Goal: Transaction & Acquisition: Purchase product/service

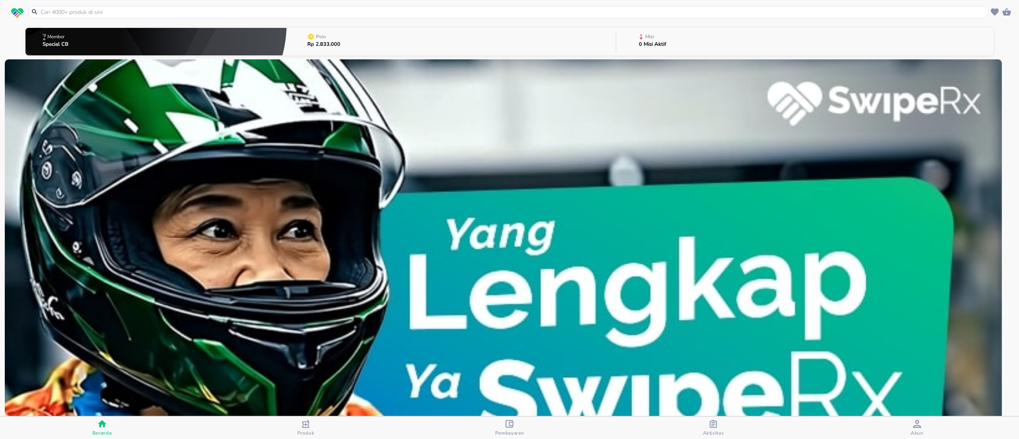
click at [79, 10] on input "text" at bounding box center [513, 12] width 947 height 8
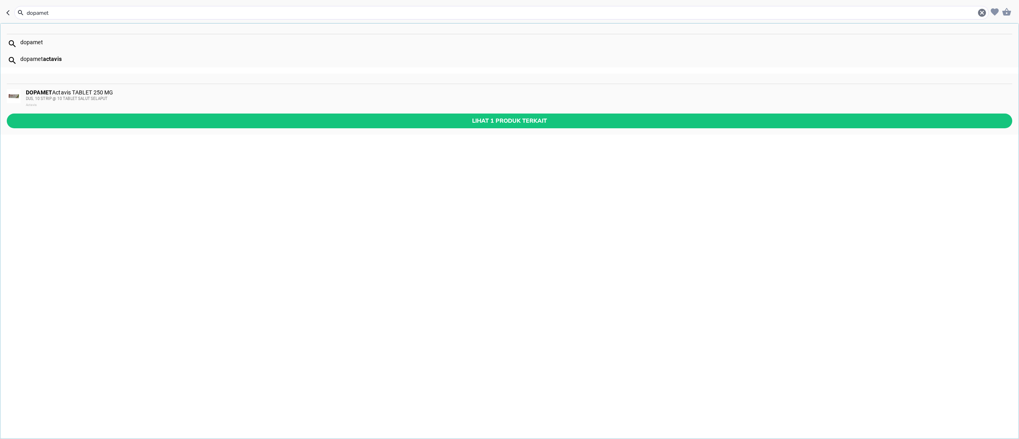
type input "dopamet"
click at [56, 86] on div "DOPAMET Actavis TABLET 250 MG DUS, 10 STRIP @ 10 TABLET SALUT SELAPUT Actavis" at bounding box center [509, 98] width 1018 height 29
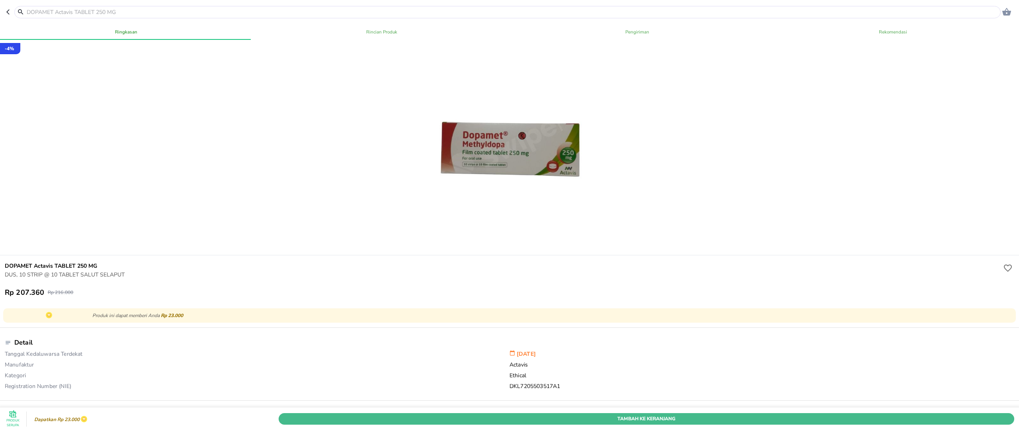
click at [673, 414] on span "Tambah Ke Keranjang" at bounding box center [647, 418] width 724 height 8
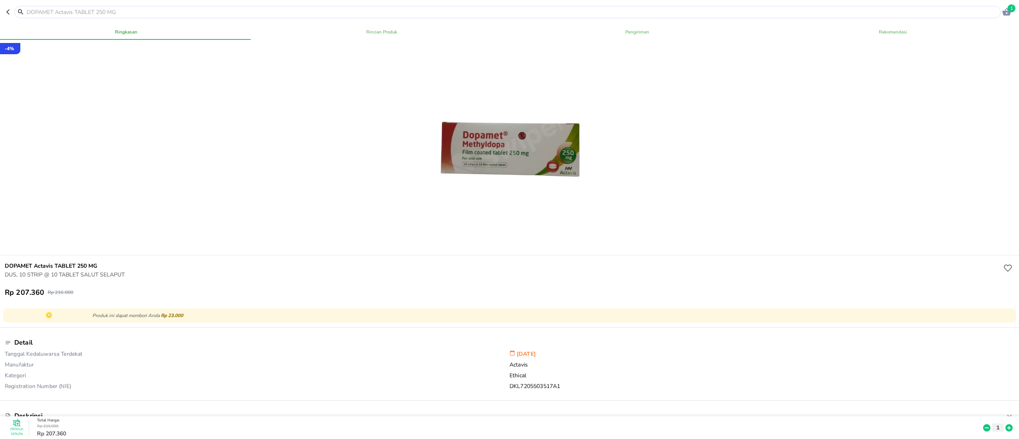
click at [1006, 12] on icon "button" at bounding box center [1007, 12] width 10 height 10
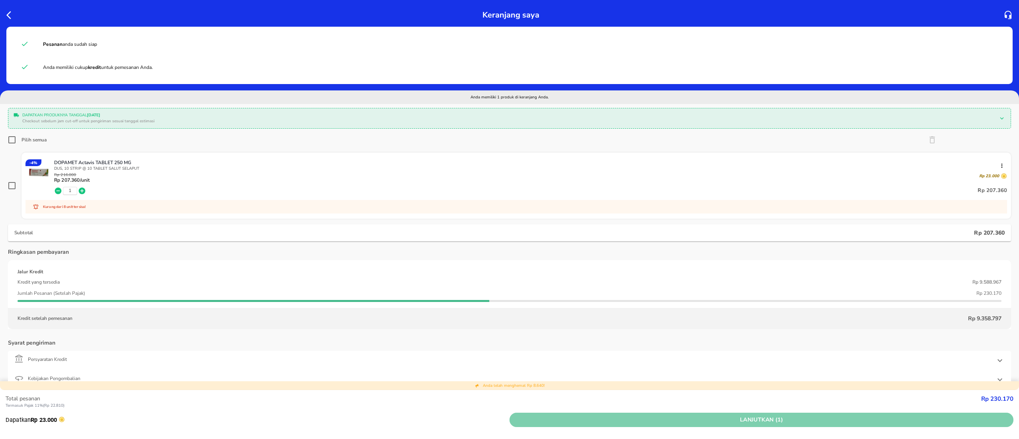
click at [720, 424] on span "Lanjutkan (1)" at bounding box center [762, 420] width 498 height 10
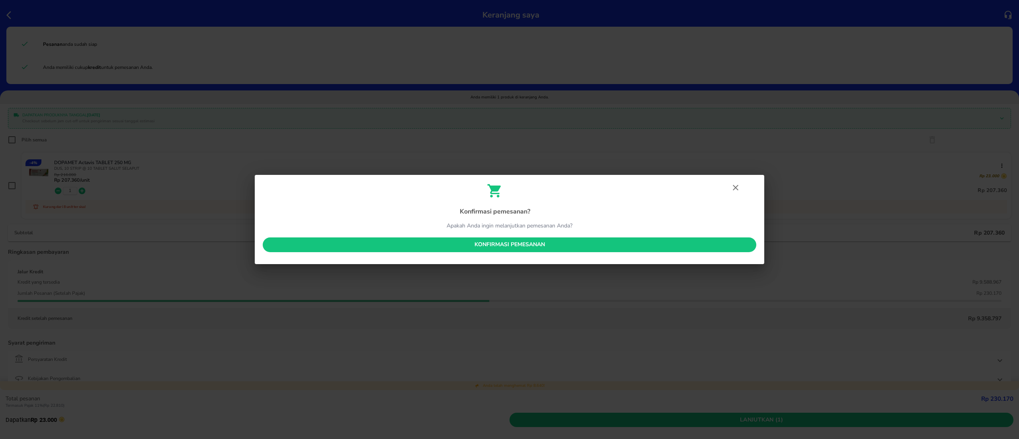
click at [513, 240] on span "Konfirmasi pemesanan" at bounding box center [509, 245] width 481 height 10
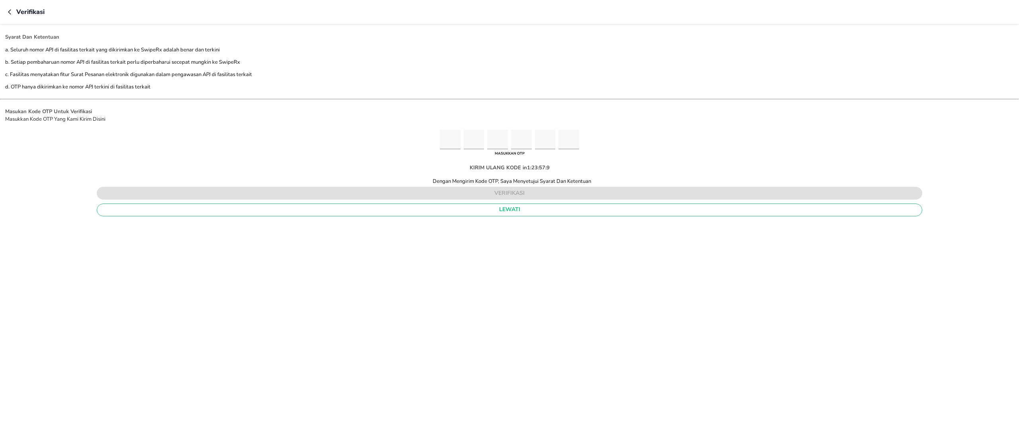
click at [447, 135] on input "Please enter OTP character 1" at bounding box center [450, 140] width 21 height 20
paste input "1"
type input "2"
type input "4"
type input "7"
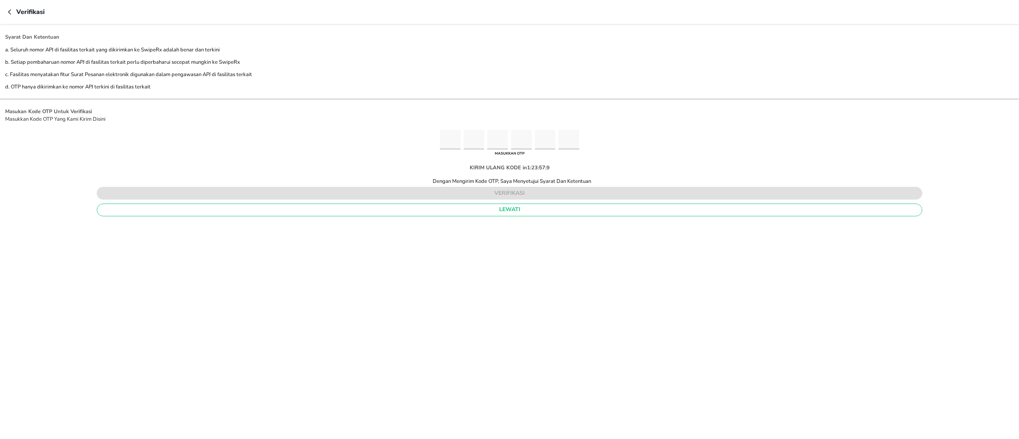
type input "7"
type input "6"
type input "1"
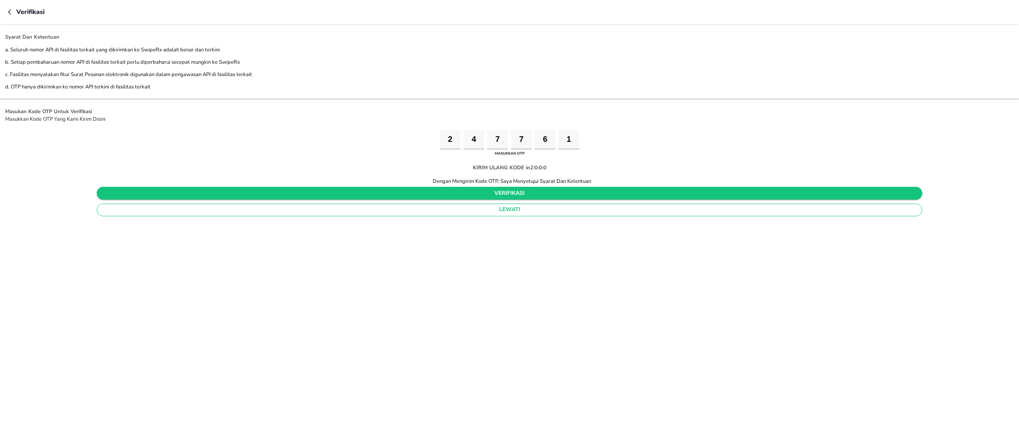
click at [475, 191] on span "verifikasi" at bounding box center [509, 193] width 813 height 10
